Goal: Communication & Community: Answer question/provide support

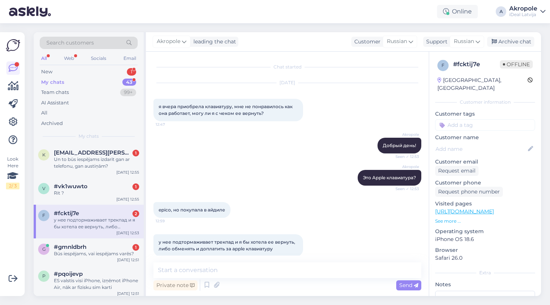
scroll to position [9, 0]
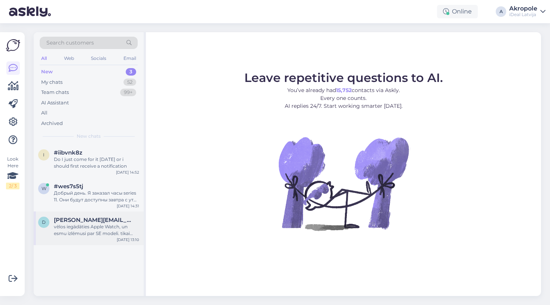
click at [95, 225] on div "vēlos iegādāties Apple Watch, un esmu izlēmusi par SE modeli. tikai nezinu, vai…" at bounding box center [96, 229] width 85 height 13
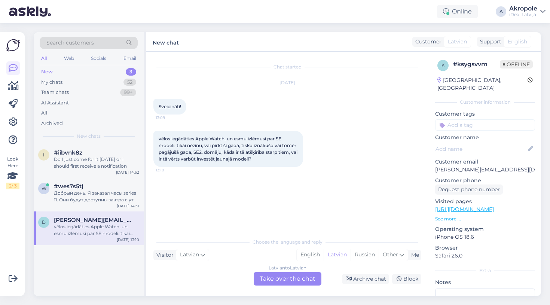
click at [297, 277] on div "Latvian to Latvian Take over the chat" at bounding box center [287, 278] width 68 height 13
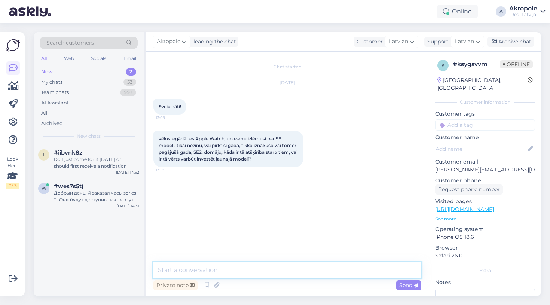
click at [255, 265] on textarea at bounding box center [287, 270] width 268 height 16
type textarea "Labdien!"
click at [199, 271] on textarea "SE 3.gen būs daudz vairāk v" at bounding box center [287, 270] width 268 height 16
click at [290, 273] on textarea "SE 3.gen būs pieejamas daudz vairāk v" at bounding box center [287, 270] width 268 height 16
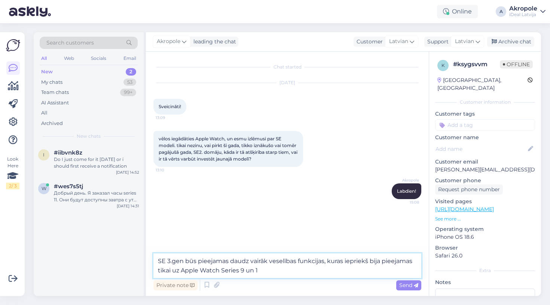
type textarea "SE 3.gen būs pieejamas daudz vairāk veselības funkcijas, kuras iepriekš bija pi…"
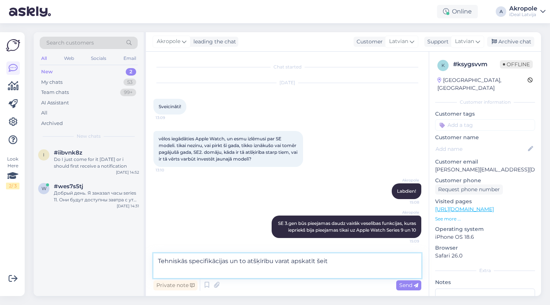
paste textarea "[URL][DOMAIN_NAME]"
type textarea "Tehniskās specifikācijas un to atšķīrību varat apskatīt šeit [URL][DOMAIN_NAME]"
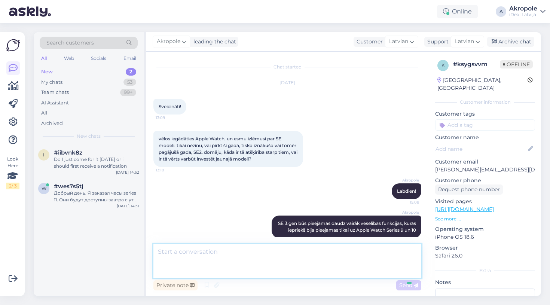
scroll to position [43, 0]
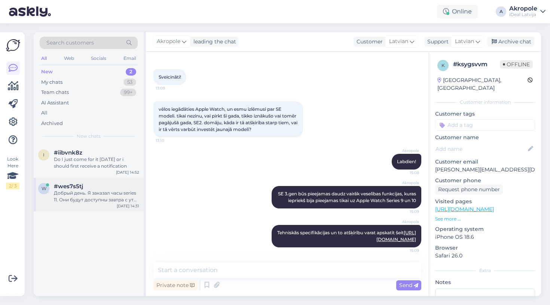
click at [111, 198] on div "Добрый день. Я заказал часы series 11. Они будут доступны завтра с утра в Alfa?…" at bounding box center [96, 196] width 85 height 13
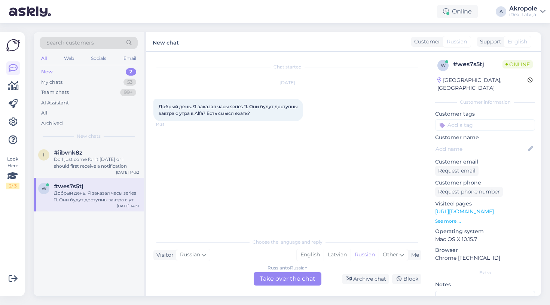
click at [282, 274] on div "Russian to Russian Take over the chat" at bounding box center [287, 278] width 68 height 13
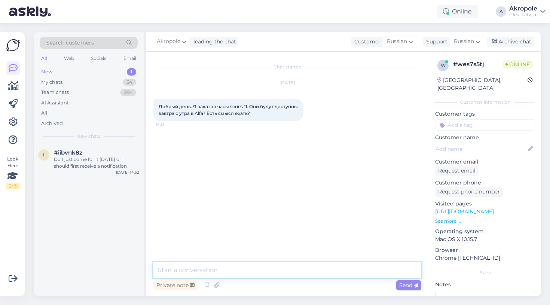
click at [265, 271] on textarea at bounding box center [287, 270] width 268 height 16
type textarea "Добрый день!"
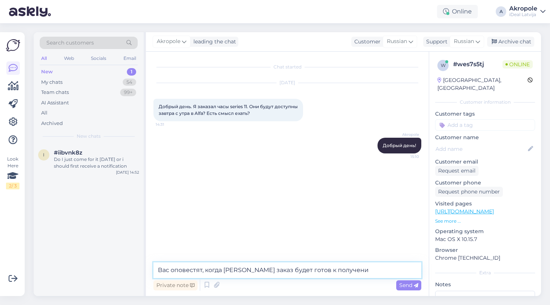
type textarea "Вас оповестят, когда Ваш заказ будет готов к получению"
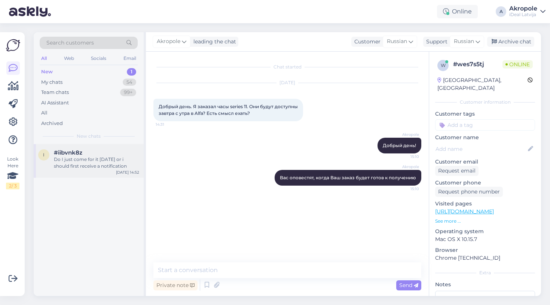
click at [107, 151] on div "#iibvnk8z" at bounding box center [96, 152] width 85 height 7
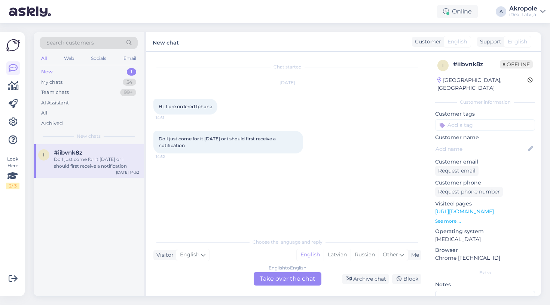
click at [281, 270] on div "English to English" at bounding box center [287, 267] width 38 height 7
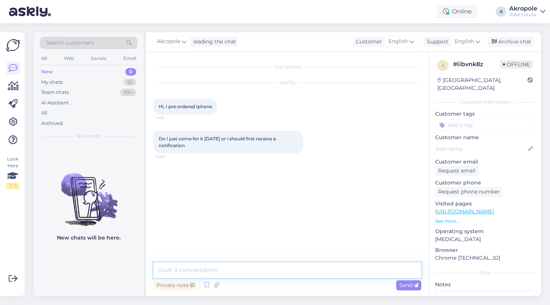
click at [267, 270] on textarea at bounding box center [287, 270] width 268 height 16
type textarea "Hi!"
click at [183, 270] on textarea "You shall wait for" at bounding box center [287, 270] width 268 height 16
click at [232, 267] on textarea "You should wait for" at bounding box center [287, 270] width 268 height 16
type textarea "You should wait for a pick up message or call"
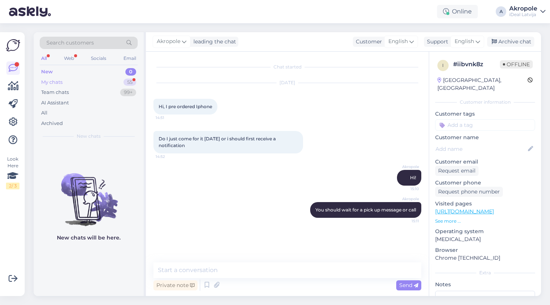
click at [116, 82] on div "My chats 55" at bounding box center [89, 82] width 98 height 10
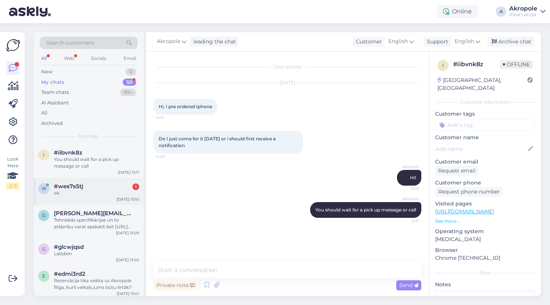
click at [110, 184] on div "#wes7s5tj 1" at bounding box center [96, 186] width 85 height 7
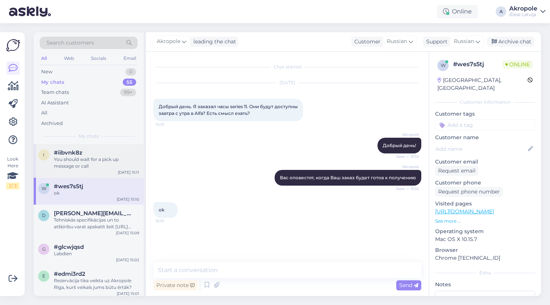
click at [118, 164] on div "You should wait for a pick up message or call" at bounding box center [96, 162] width 85 height 13
